Goal: Task Accomplishment & Management: Manage account settings

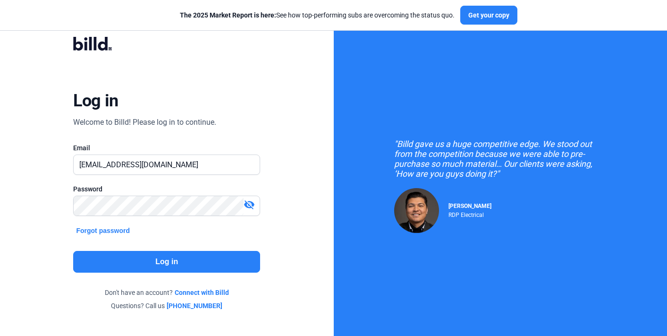
click at [200, 262] on button "Log in" at bounding box center [166, 262] width 187 height 22
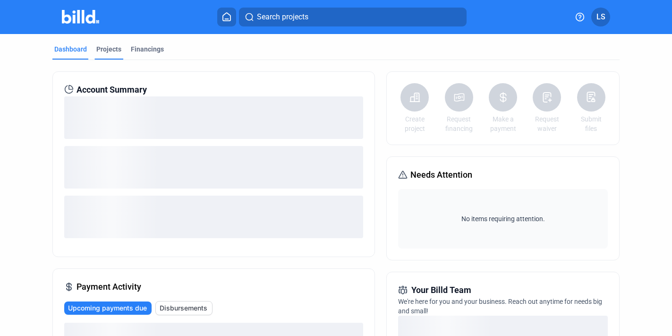
click at [105, 49] on div "Projects" at bounding box center [108, 48] width 25 height 9
